Goal: Learn about a topic

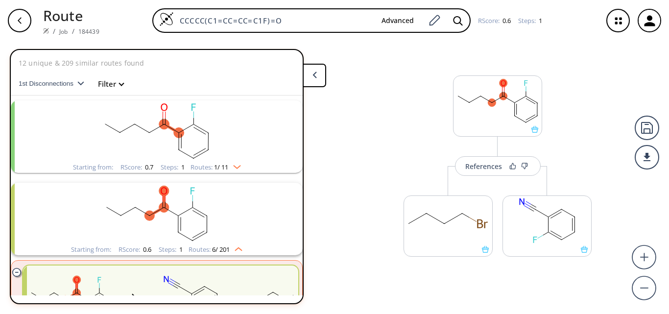
scroll to position [105, 0]
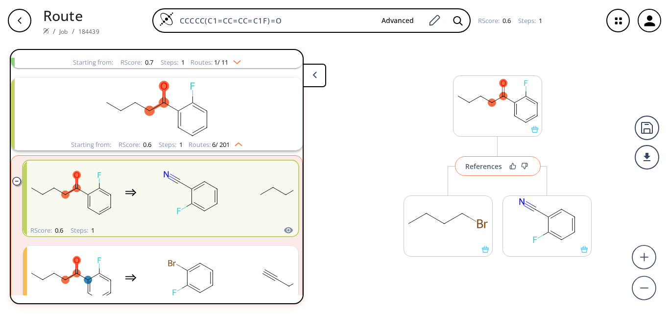
click at [480, 169] on div "References" at bounding box center [483, 166] width 37 height 6
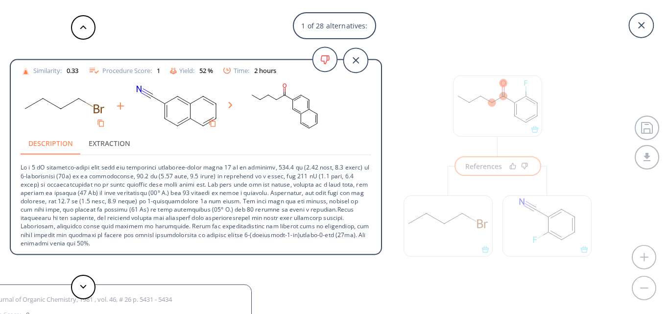
scroll to position [52, 0]
click at [91, 288] on button at bounding box center [83, 287] width 24 height 24
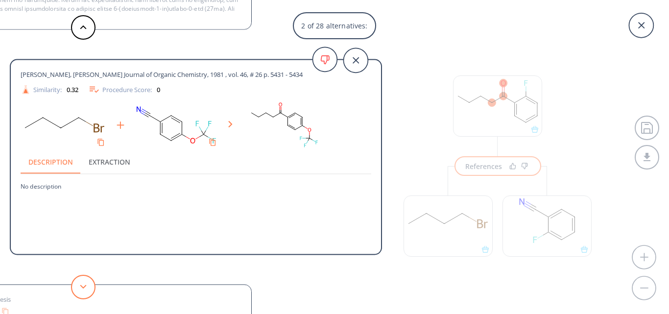
click at [91, 288] on button at bounding box center [83, 287] width 24 height 24
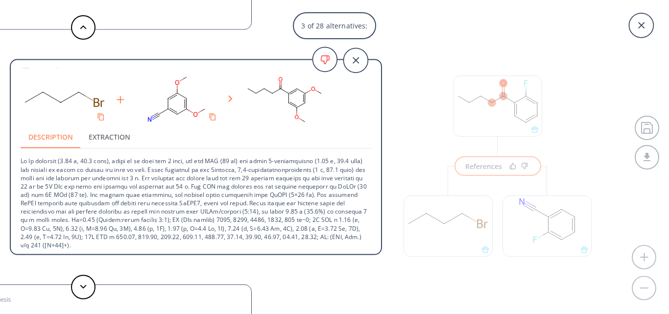
scroll to position [52, 0]
click at [84, 291] on button at bounding box center [83, 287] width 24 height 24
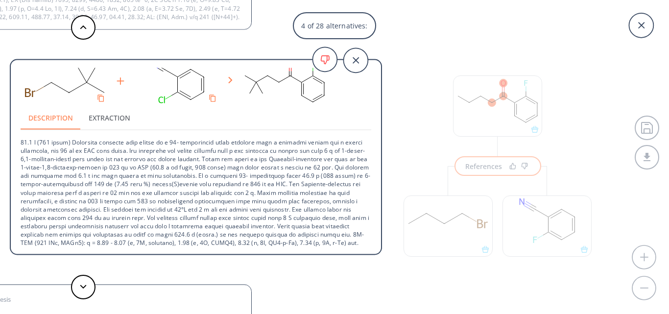
scroll to position [86, 0]
click at [87, 286] on button at bounding box center [83, 287] width 24 height 24
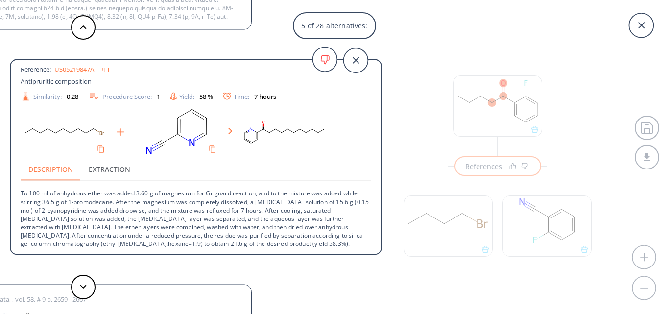
scroll to position [18, 0]
click at [87, 283] on button at bounding box center [83, 287] width 24 height 24
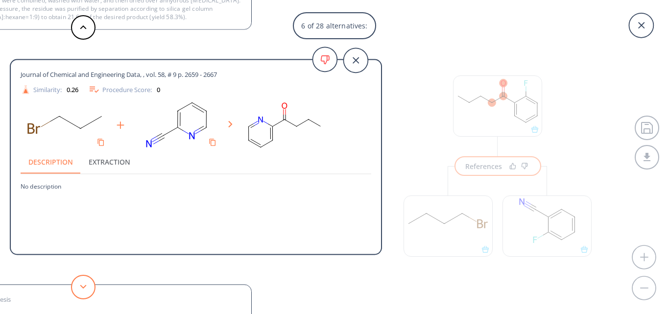
click at [80, 290] on button at bounding box center [83, 287] width 24 height 24
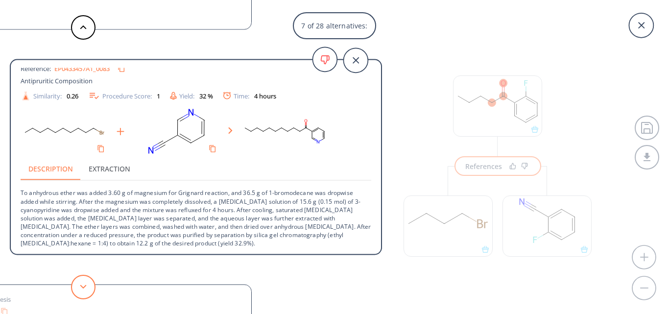
click at [86, 285] on icon at bounding box center [83, 287] width 7 height 4
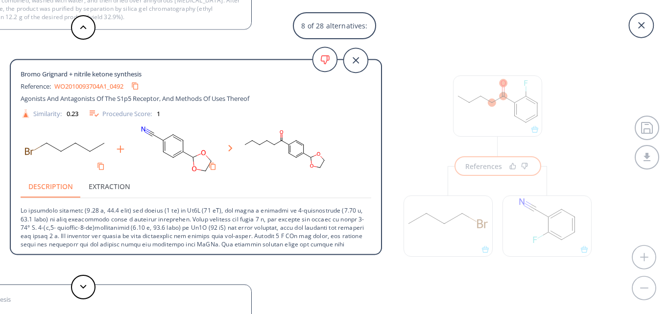
scroll to position [0, 0]
click at [74, 22] on button at bounding box center [83, 27] width 24 height 24
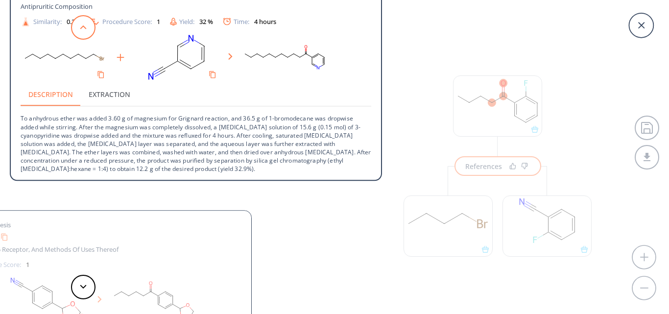
click at [75, 23] on button at bounding box center [83, 27] width 24 height 24
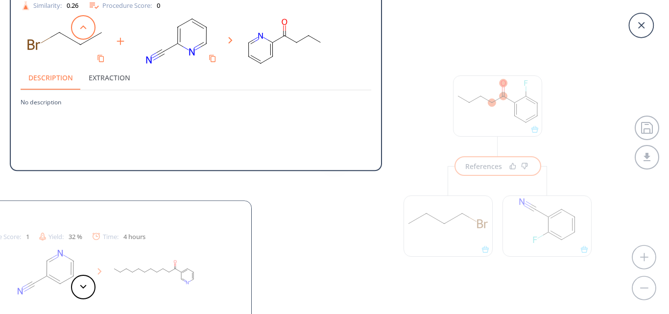
click at [75, 23] on button at bounding box center [83, 27] width 24 height 24
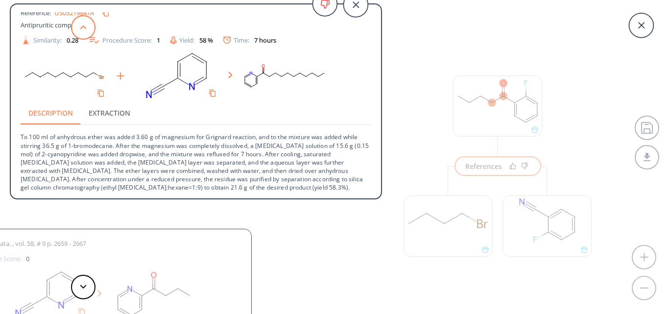
click at [75, 23] on button at bounding box center [83, 27] width 24 height 24
